Goal: Find specific page/section: Find specific page/section

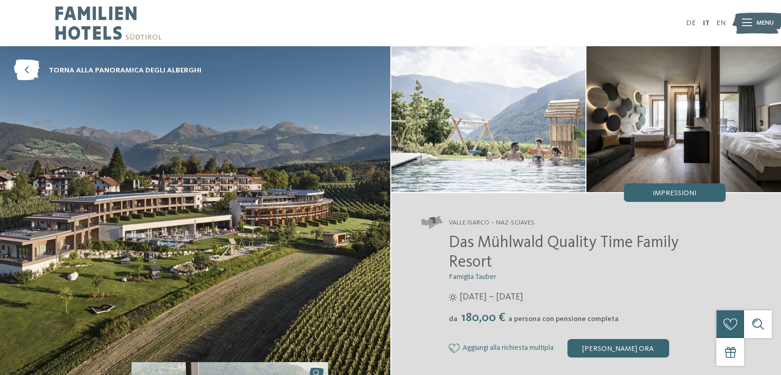
click at [765, 23] on span "Menu" at bounding box center [765, 22] width 17 height 9
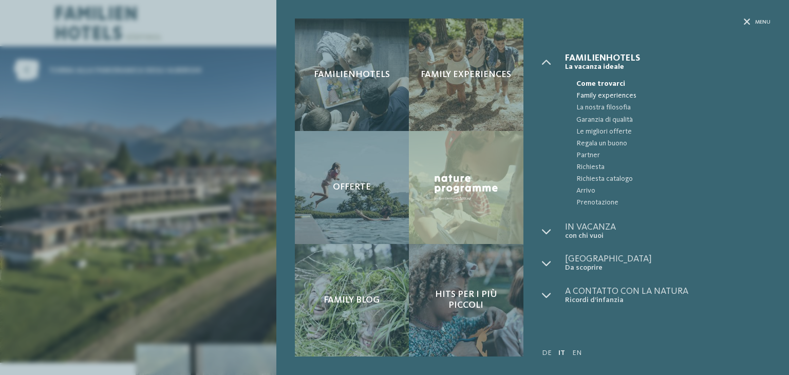
click at [610, 97] on span "Family experiences" at bounding box center [673, 96] width 194 height 12
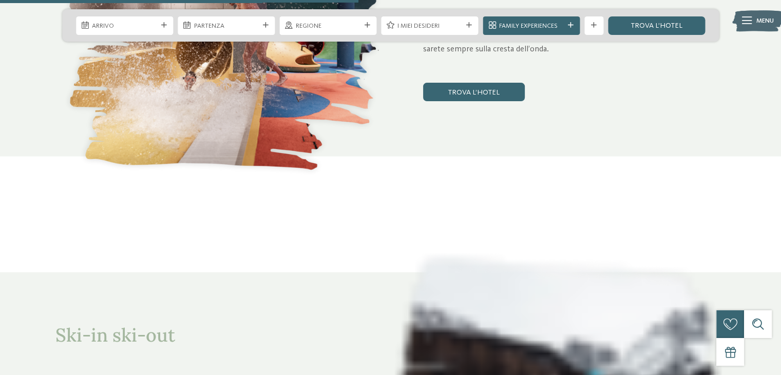
scroll to position [2004, 0]
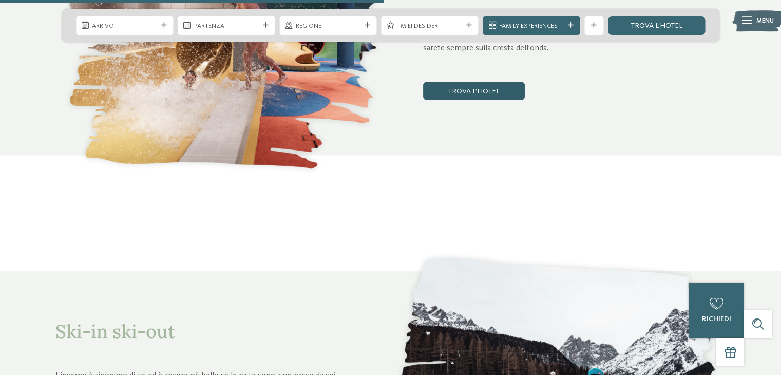
click at [497, 92] on link "trova l’hotel" at bounding box center [474, 91] width 102 height 18
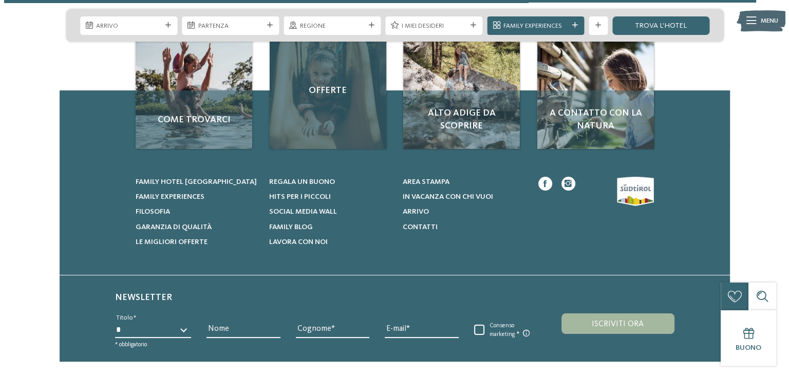
scroll to position [3919, 0]
